Goal: Information Seeking & Learning: Learn about a topic

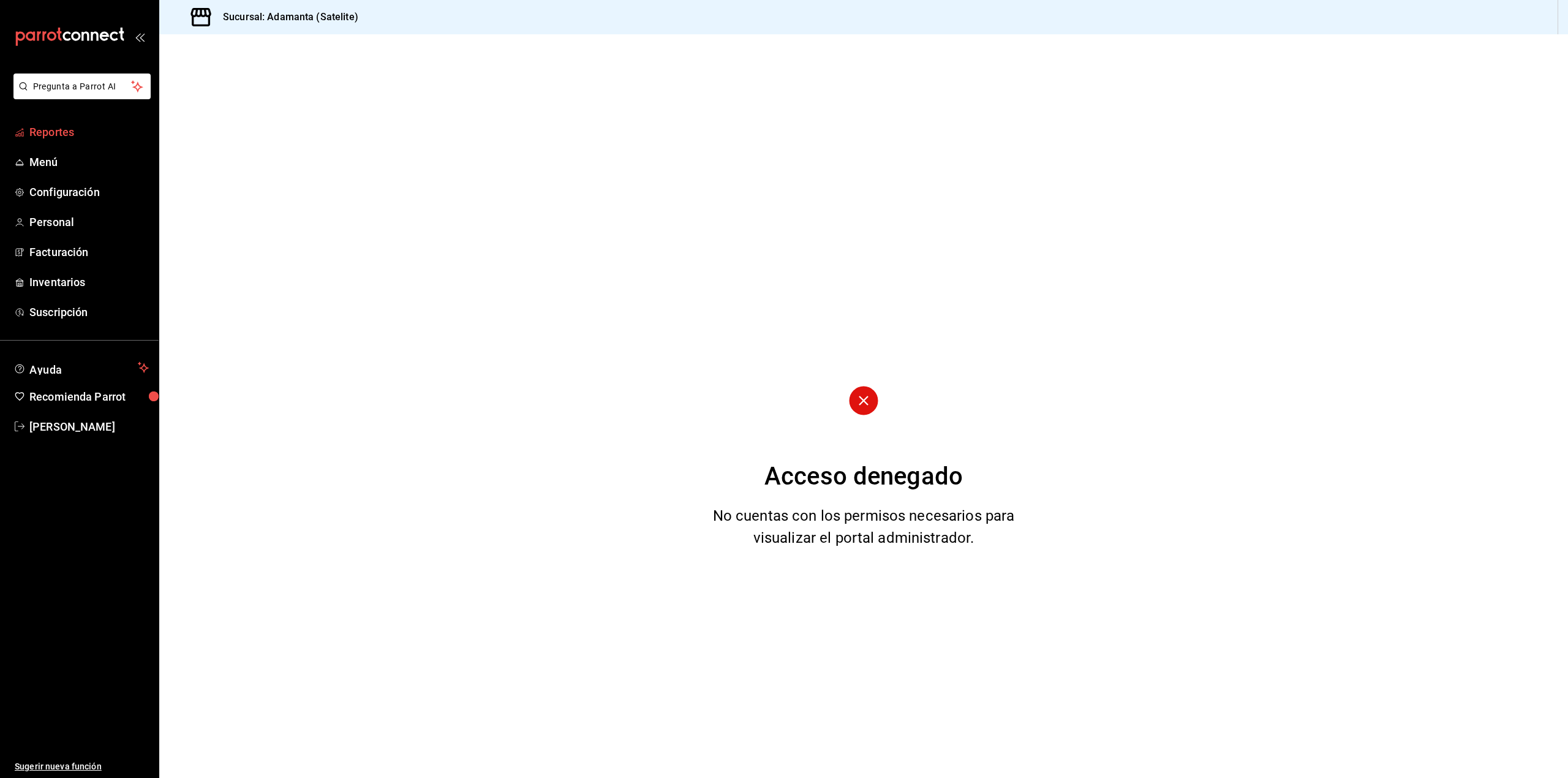
click at [62, 135] on span "Reportes" at bounding box center [89, 131] width 119 height 16
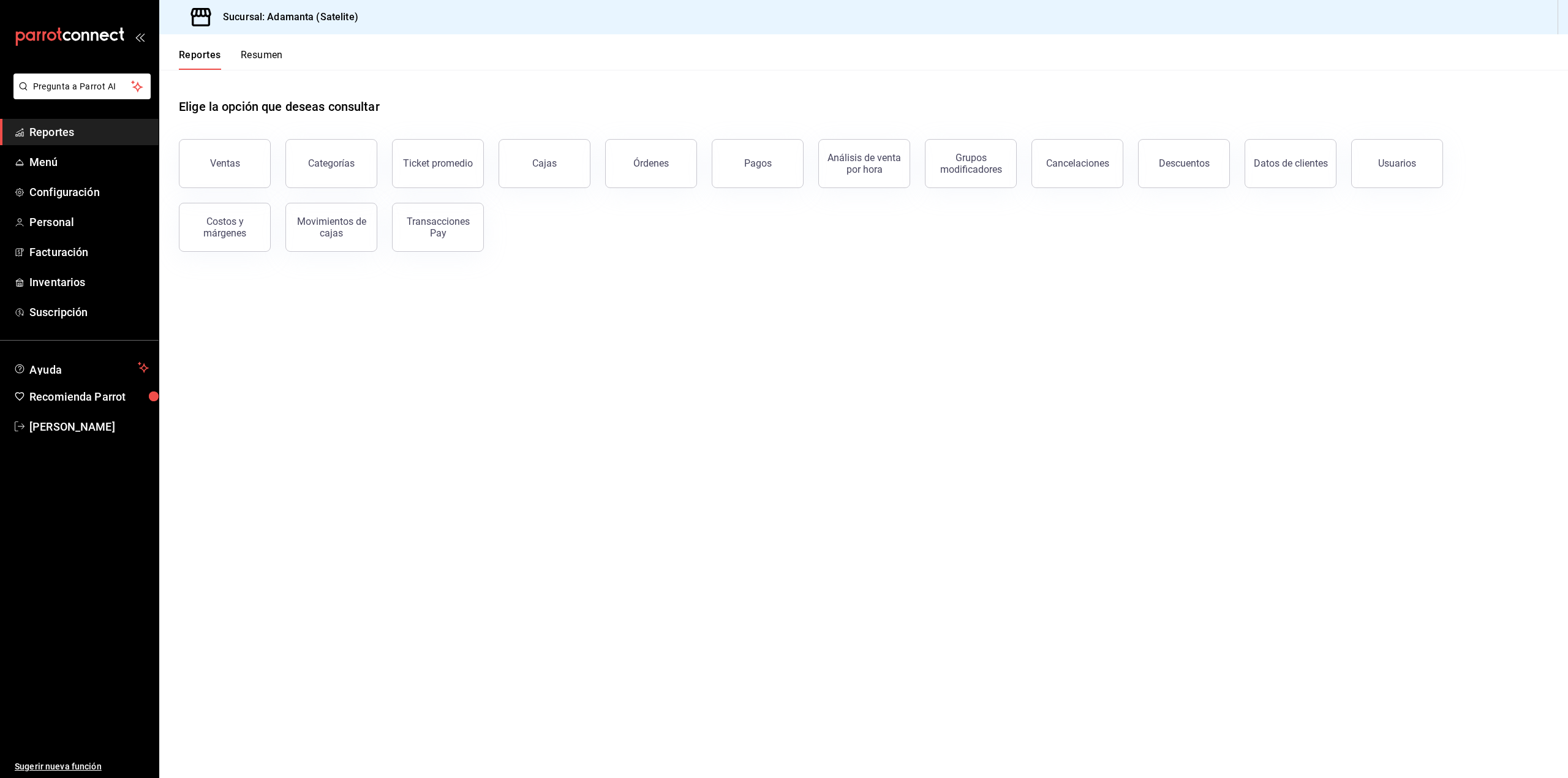
click at [274, 64] on button "Resumen" at bounding box center [262, 60] width 42 height 21
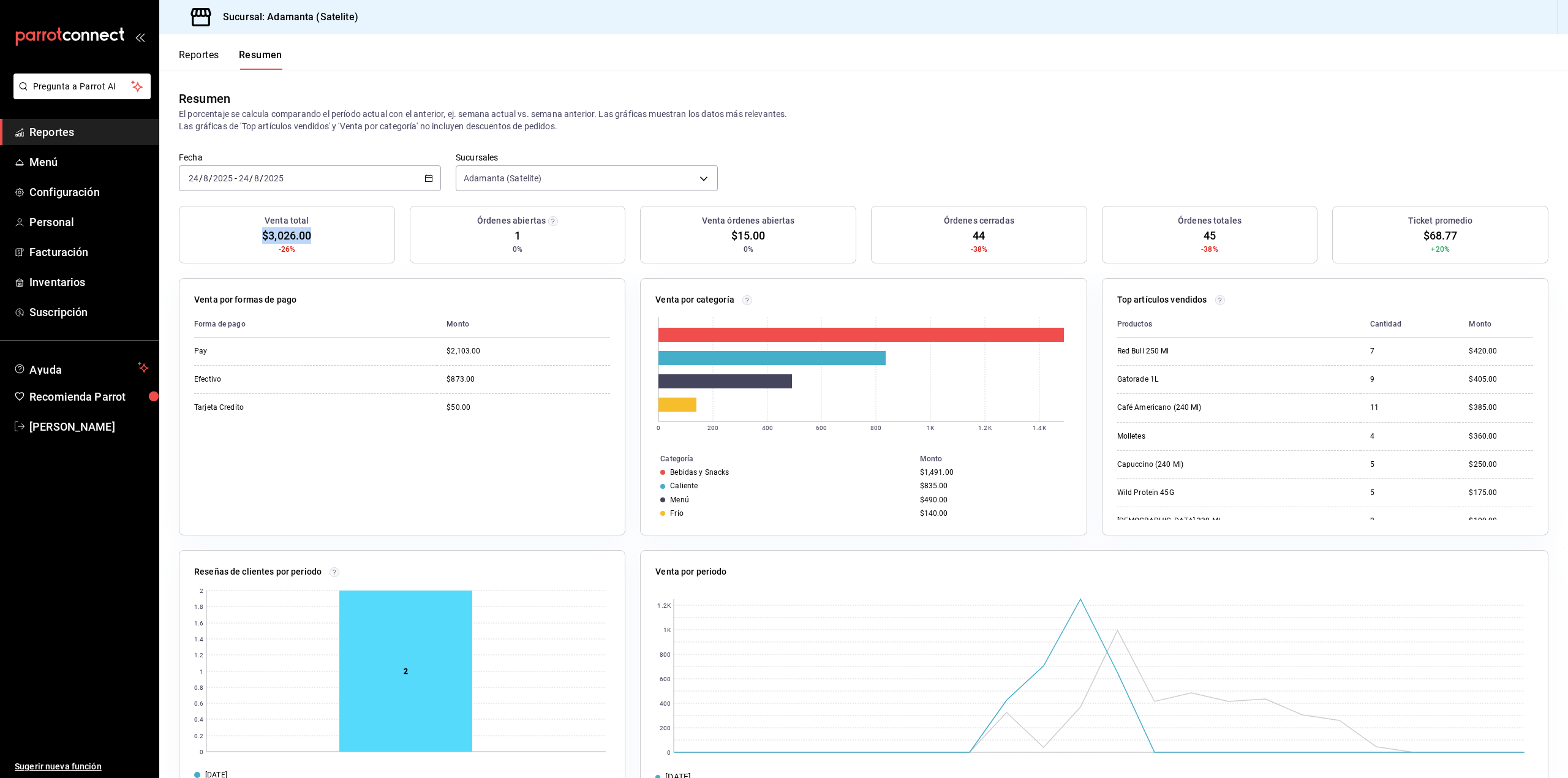
drag, startPoint x: 310, startPoint y: 236, endPoint x: 263, endPoint y: 230, distance: 47.4
click at [263, 230] on span "$3,026.00" at bounding box center [286, 235] width 49 height 16
click at [262, 230] on span "$3,026.00" at bounding box center [286, 235] width 49 height 16
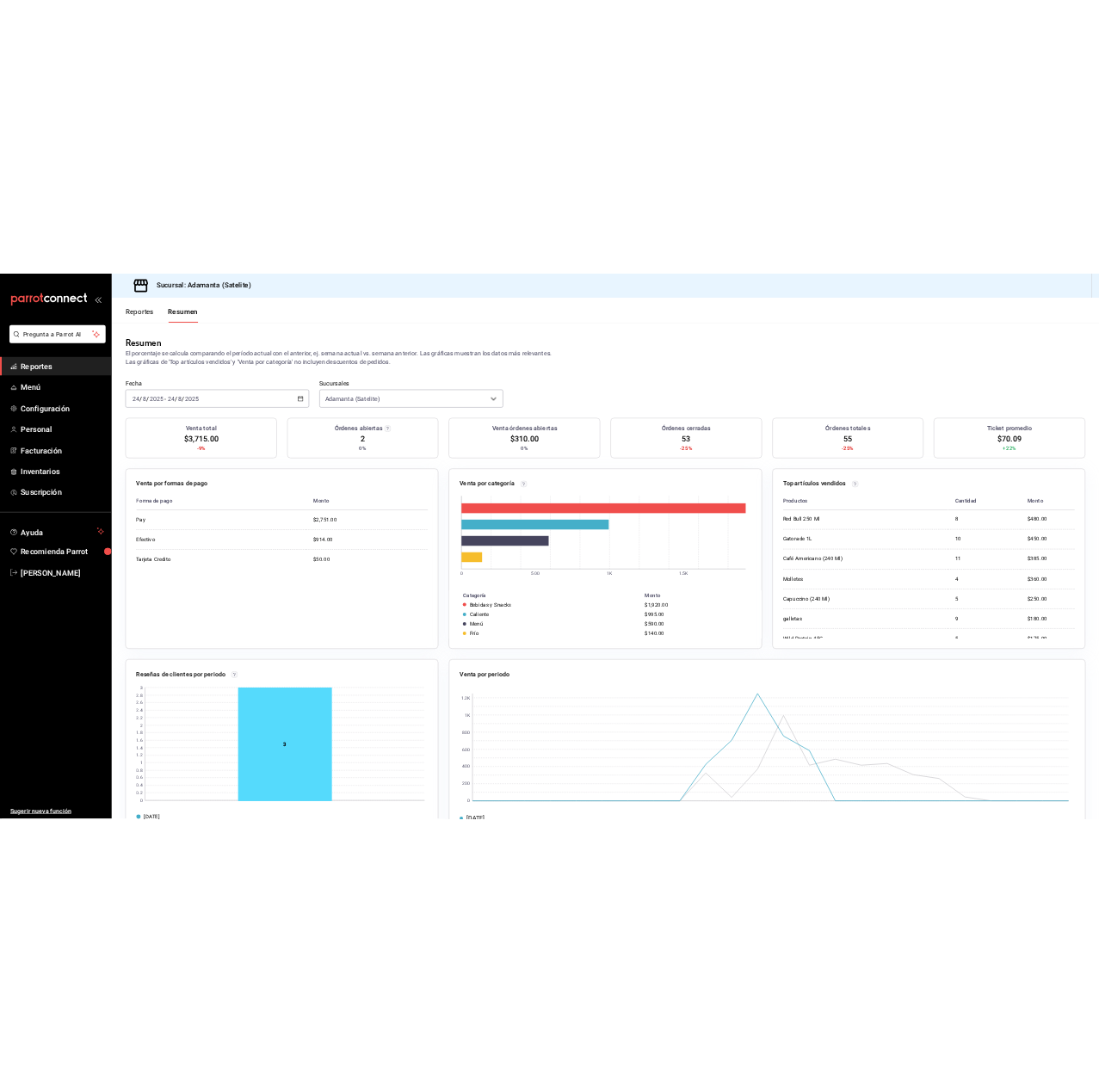
scroll to position [69, 0]
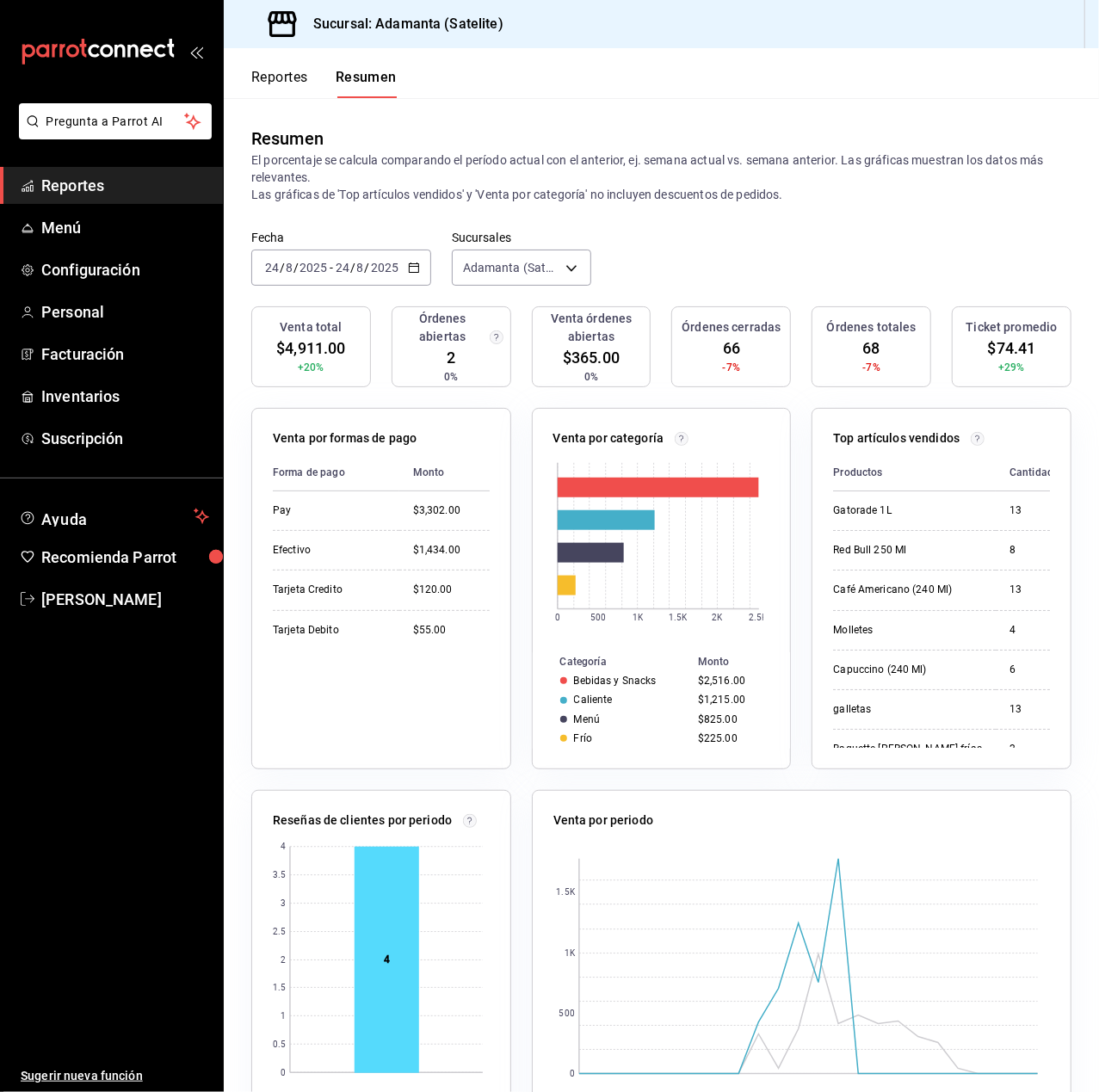
click at [345, 148] on div "Resumen" at bounding box center [660, 138] width 820 height 26
drag, startPoint x: 637, startPoint y: 163, endPoint x: 647, endPoint y: 163, distance: 10.0
click at [647, 163] on p "El porcentaje se calcula comparando el período actual con el anterior, ej. sema…" at bounding box center [660, 177] width 820 height 52
